Goal: Information Seeking & Learning: Learn about a topic

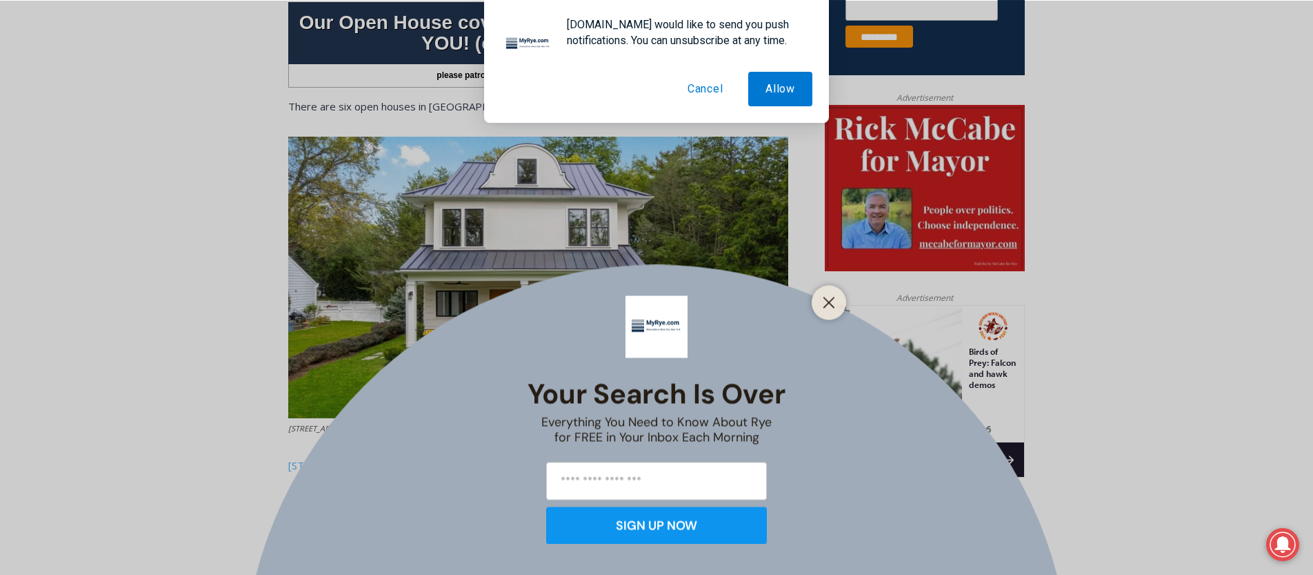
scroll to position [607, 0]
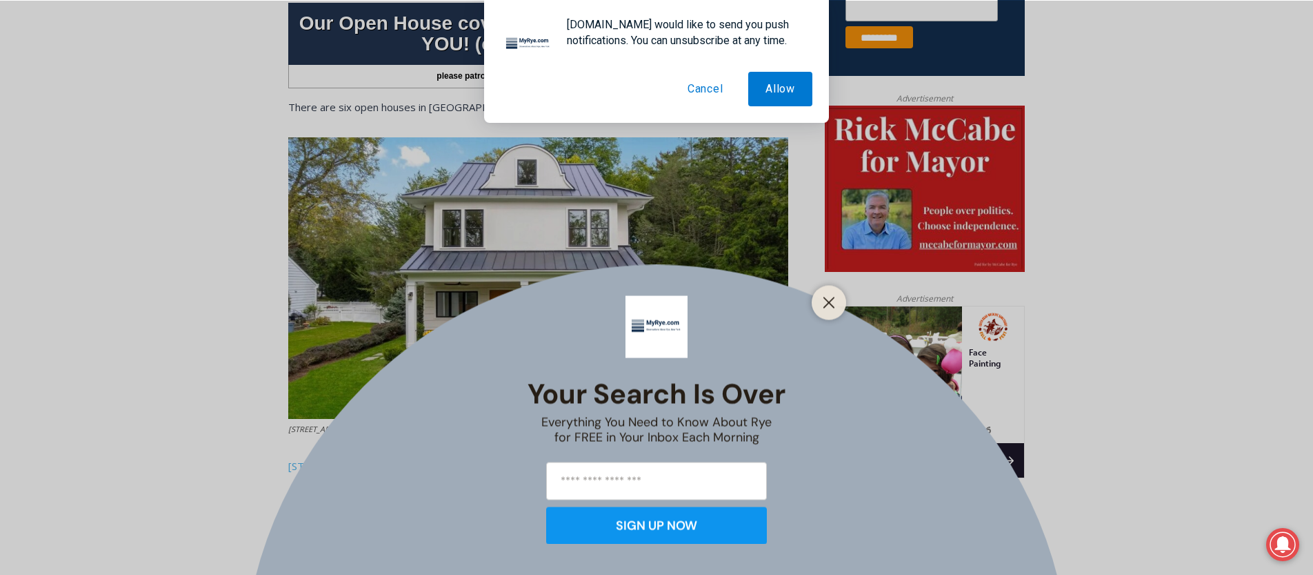
drag, startPoint x: 832, startPoint y: 299, endPoint x: 814, endPoint y: 277, distance: 27.9
click at [832, 299] on line "Close" at bounding box center [829, 302] width 10 height 10
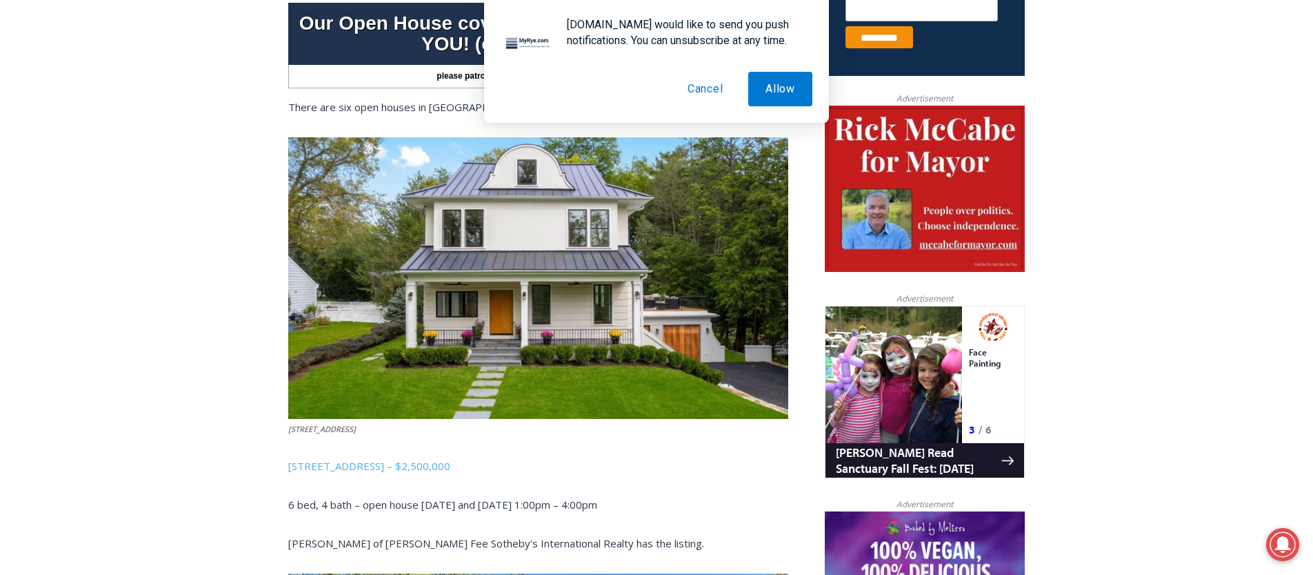
scroll to position [606, 0]
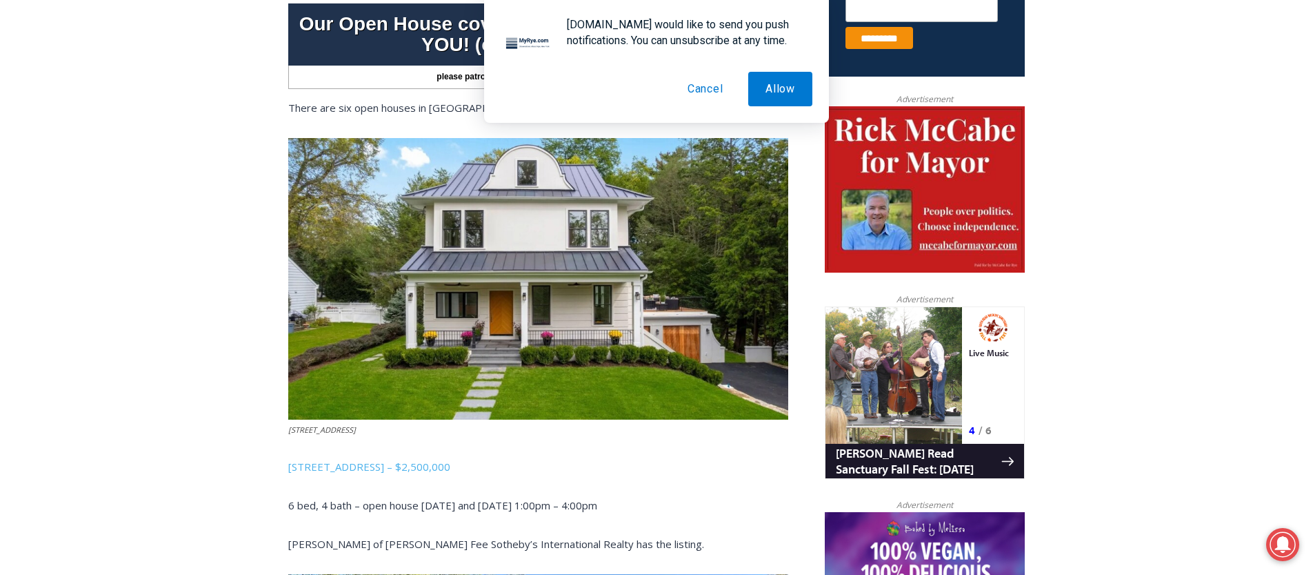
click at [698, 90] on button "Cancel" at bounding box center [705, 89] width 70 height 34
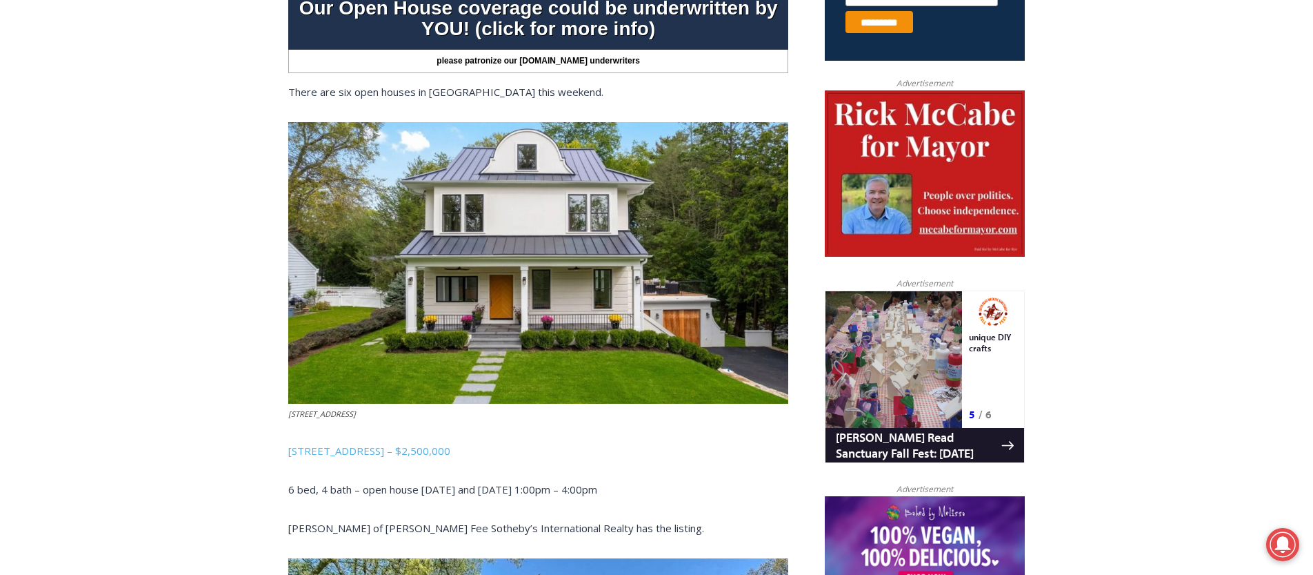
scroll to position [638, 0]
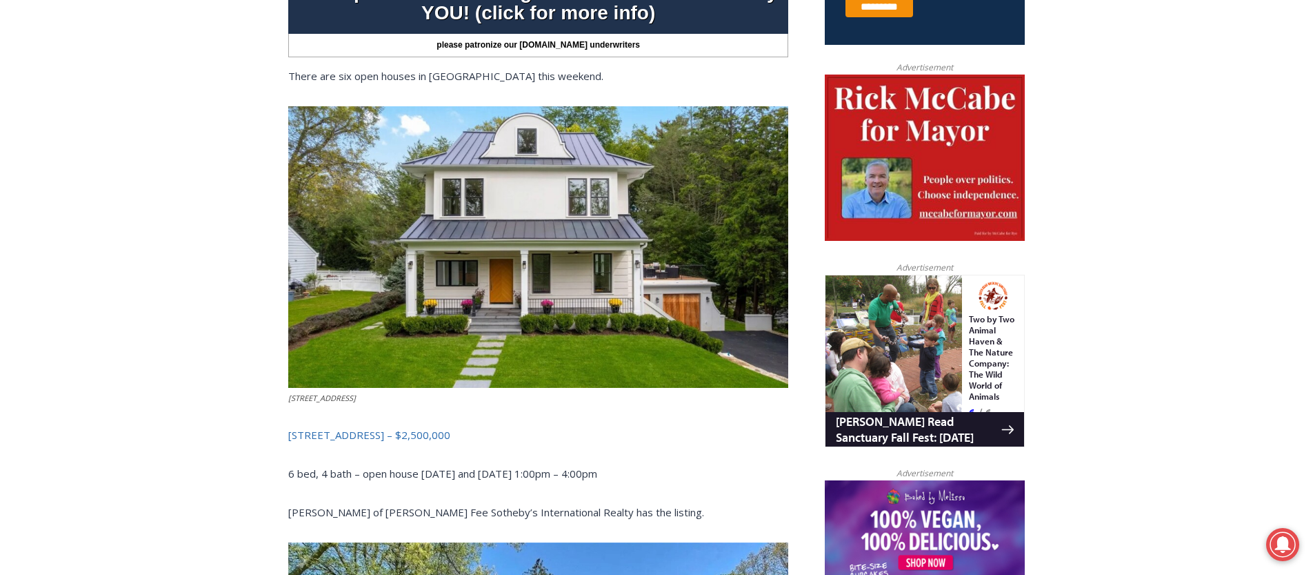
click at [365, 433] on link "3 Overdale Road, Rye – $2,500,000" at bounding box center [369, 435] width 162 height 14
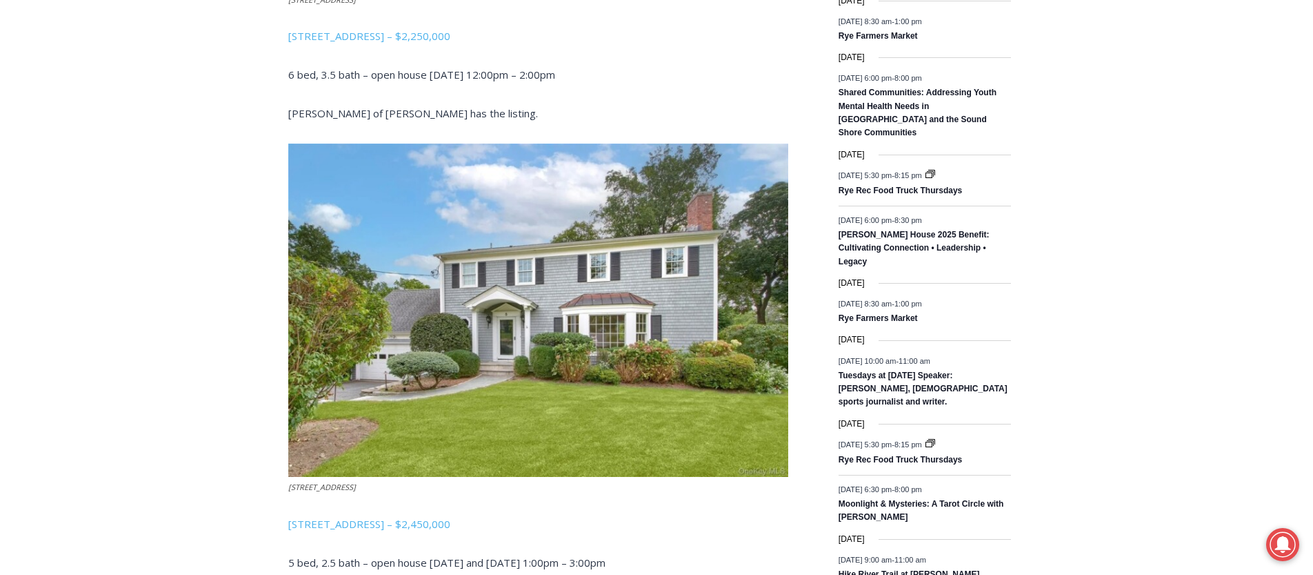
scroll to position [2030, 0]
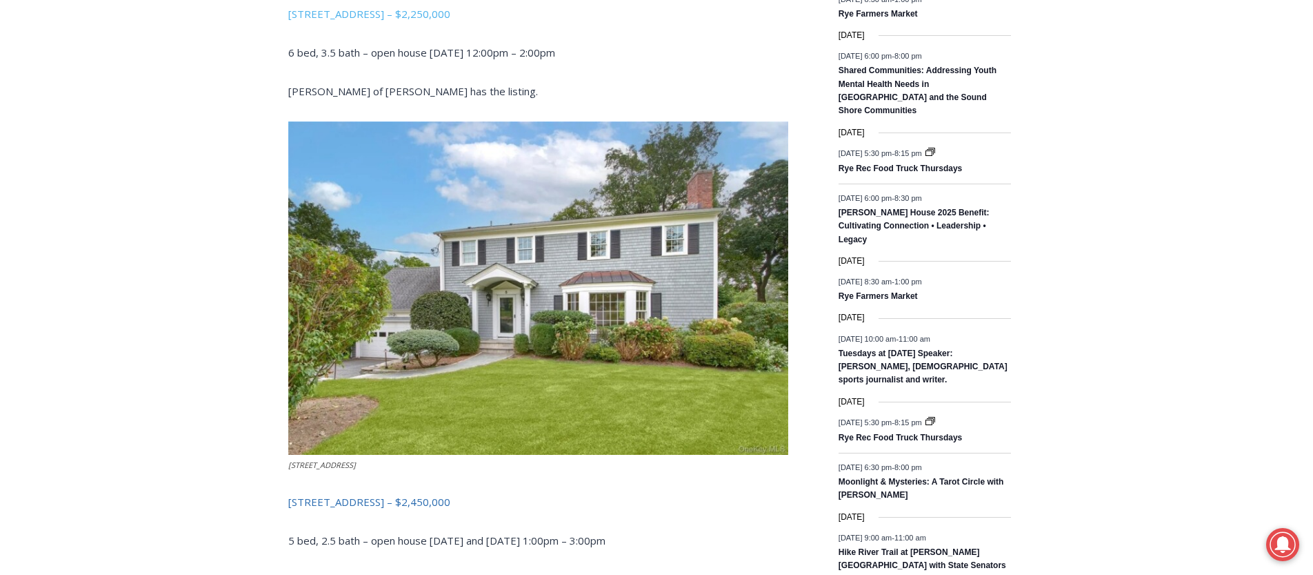
click at [392, 506] on link "5 Stoneycrest Road, Rye – $2,450,000" at bounding box center [369, 502] width 162 height 14
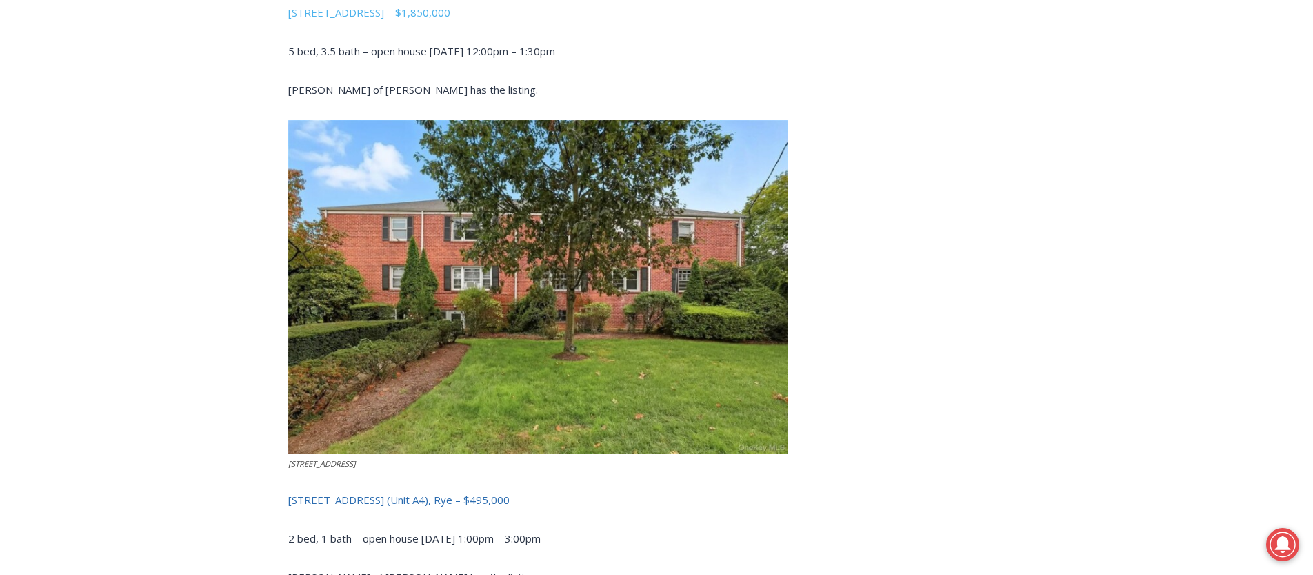
scroll to position [3056, 0]
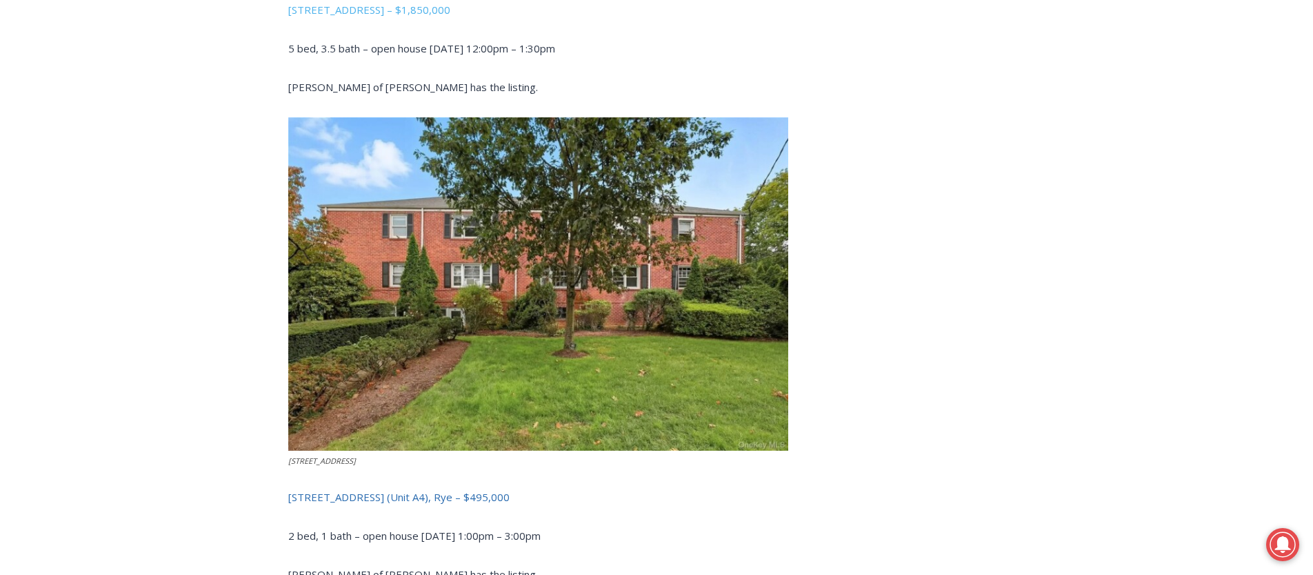
click at [374, 502] on link "15 Chestnut Street (Unit A4), Rye – $495,000" at bounding box center [398, 497] width 221 height 14
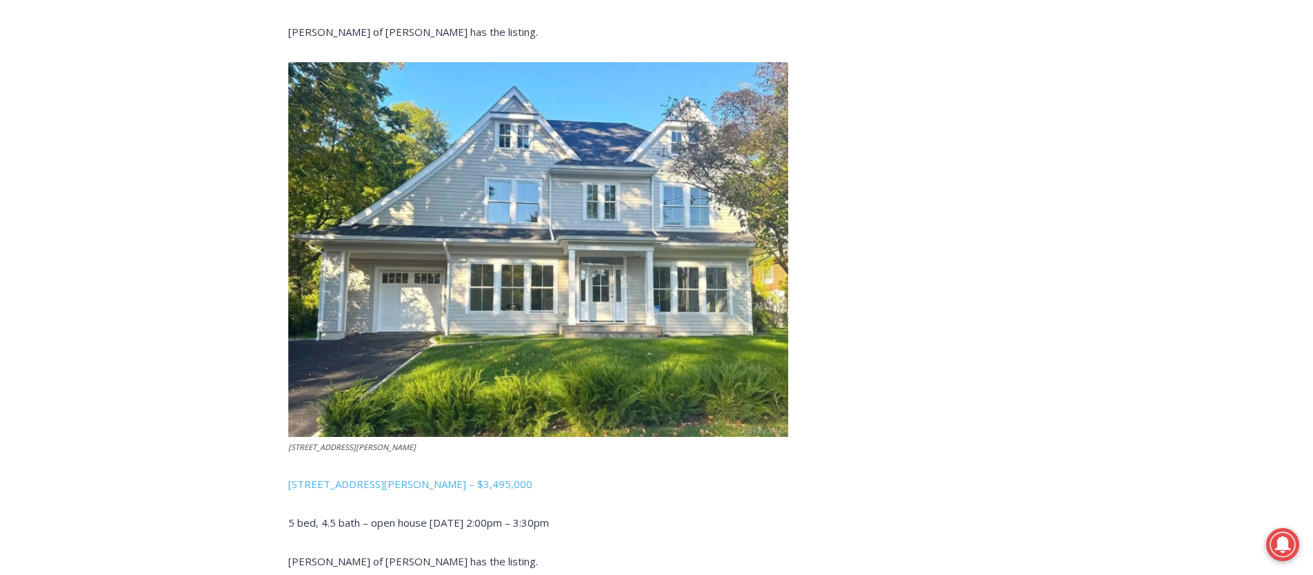
scroll to position [3601, 0]
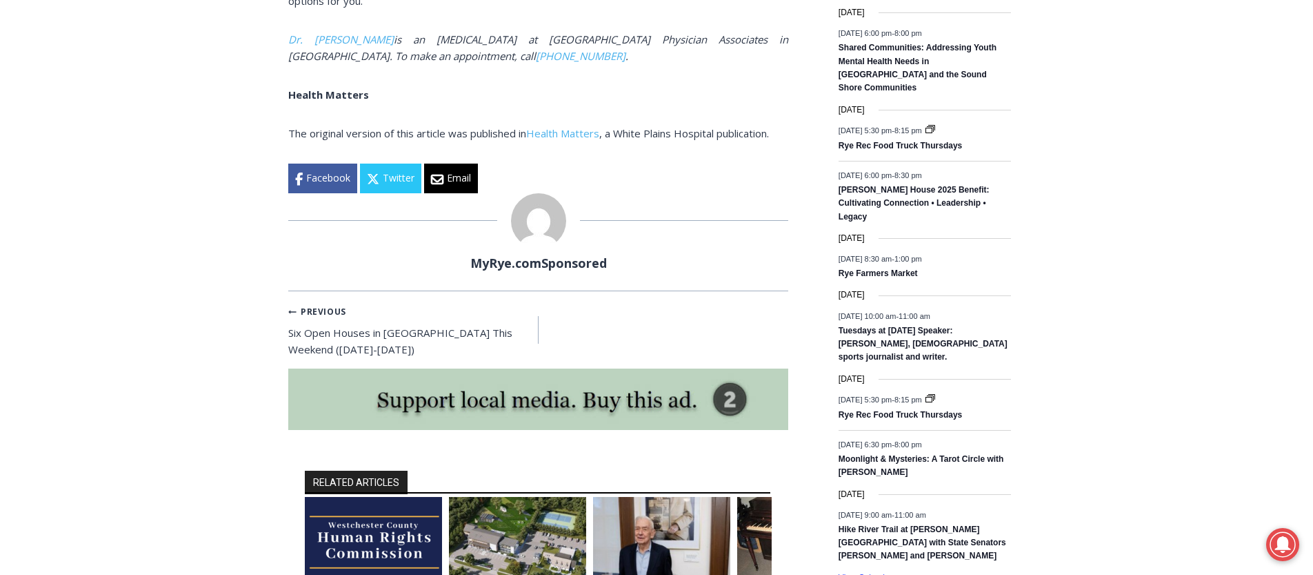
scroll to position [2065, 0]
